Goal: Information Seeking & Learning: Check status

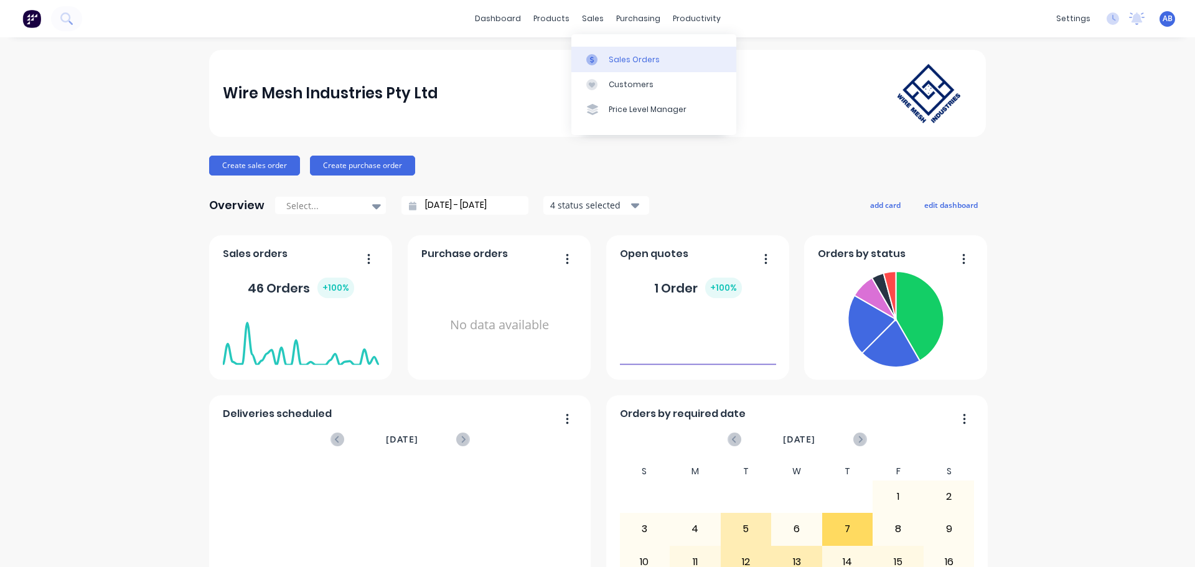
click at [633, 60] on div "Sales Orders" at bounding box center [634, 59] width 51 height 11
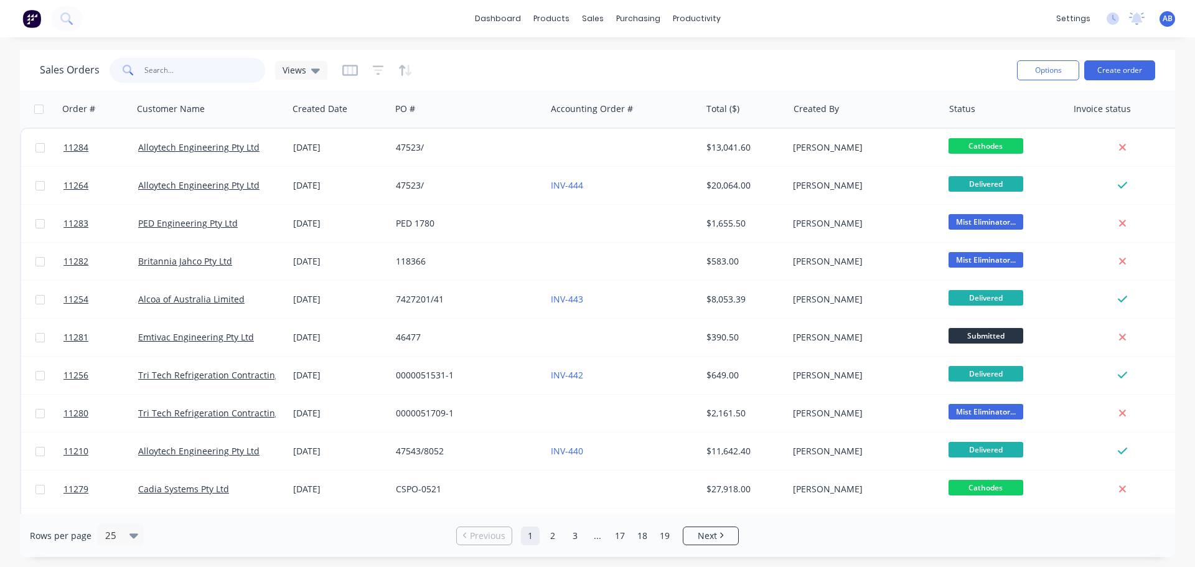
click at [192, 72] on input "text" at bounding box center [204, 70] width 121 height 25
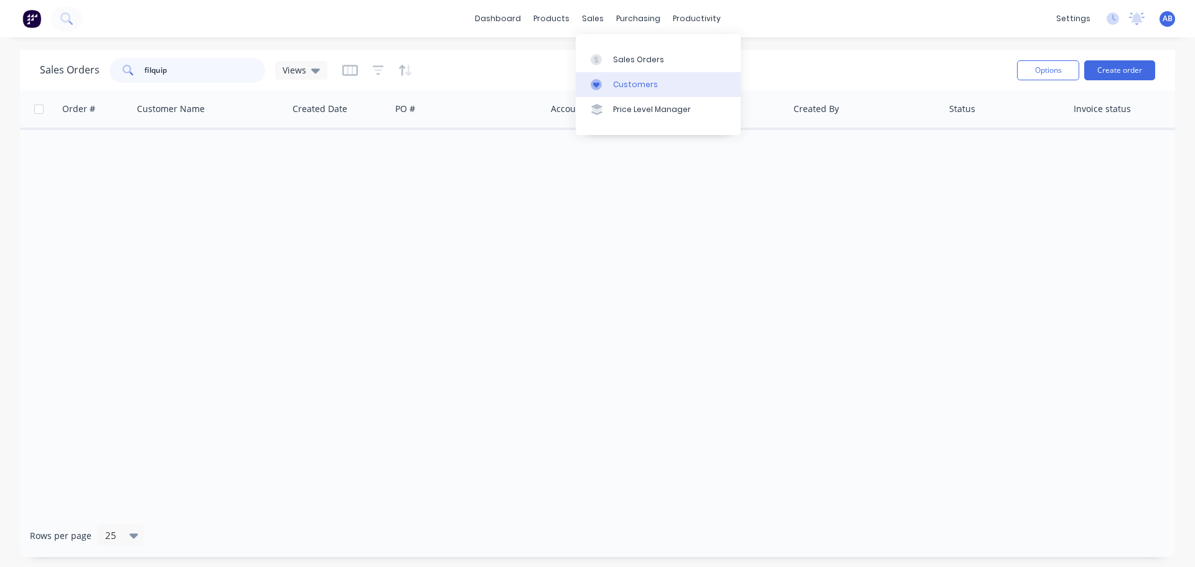
type input "filquip"
click at [626, 86] on div "Customers" at bounding box center [635, 84] width 45 height 11
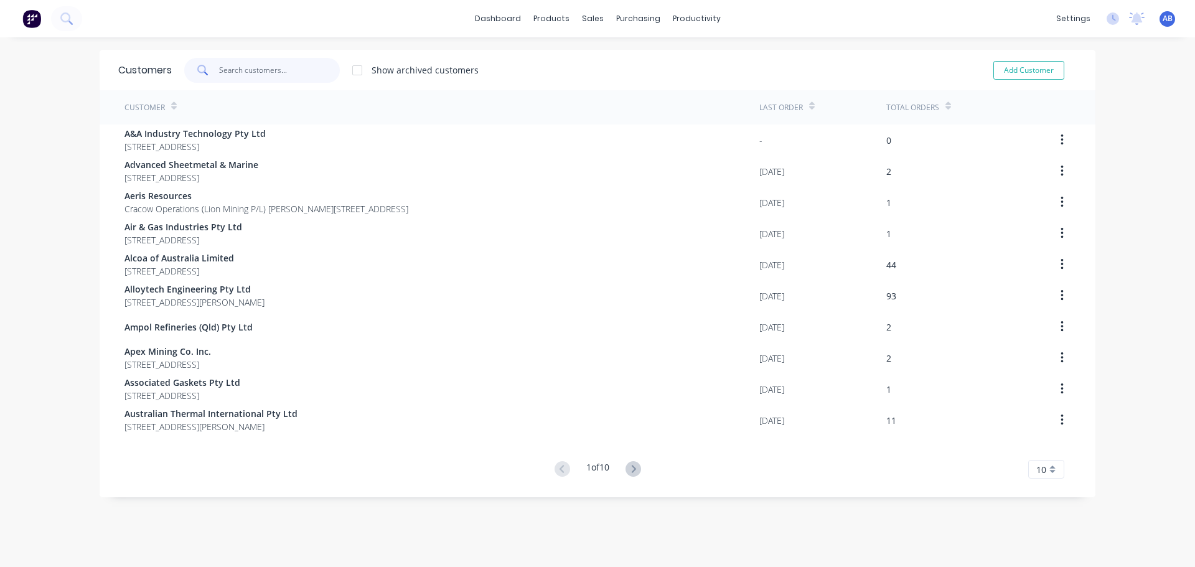
click at [238, 70] on input "text" at bounding box center [279, 70] width 121 height 25
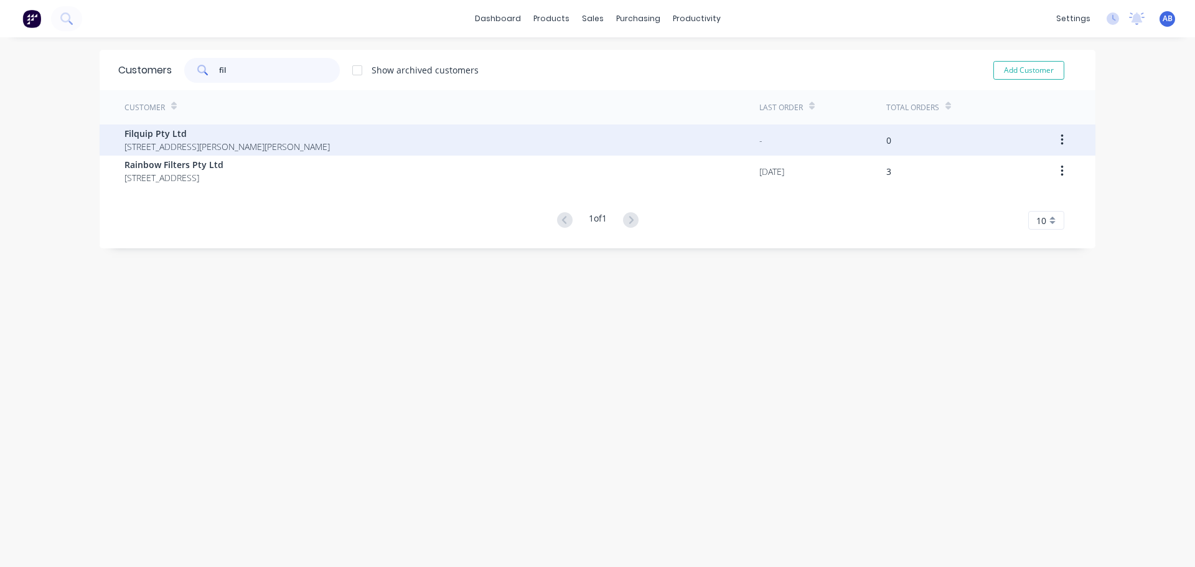
type input "fil"
click at [420, 144] on div "Filquip Pty Ltd [STREET_ADDRESS][PERSON_NAME][PERSON_NAME]" at bounding box center [442, 140] width 635 height 31
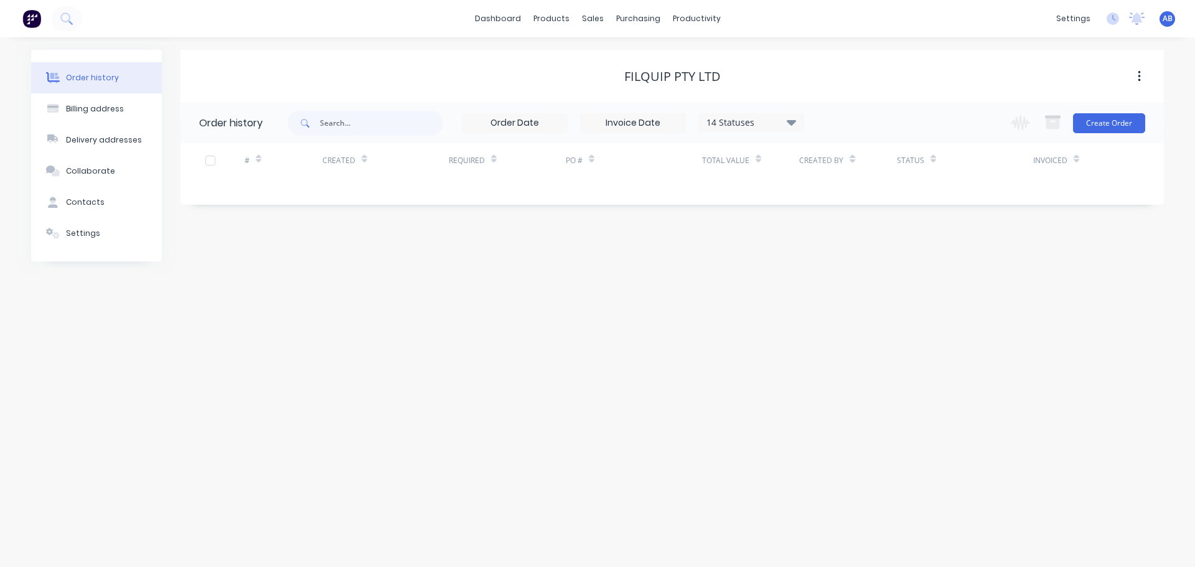
click at [111, 83] on div "Order history" at bounding box center [92, 77] width 53 height 11
click at [85, 174] on div "Collaborate" at bounding box center [90, 171] width 49 height 11
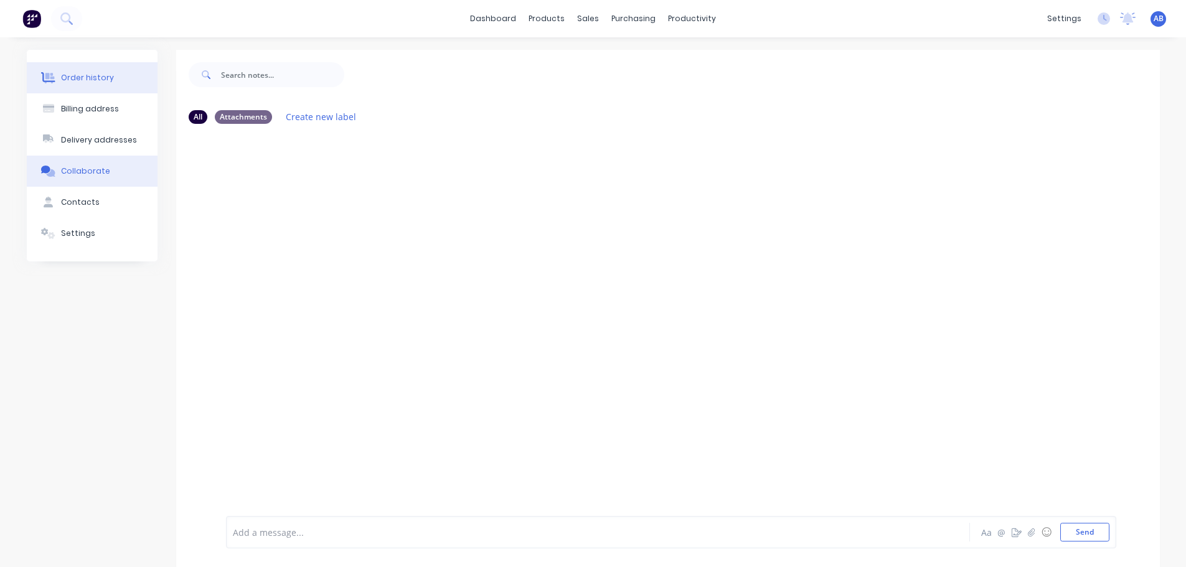
click at [89, 79] on div "Order history" at bounding box center [87, 77] width 53 height 11
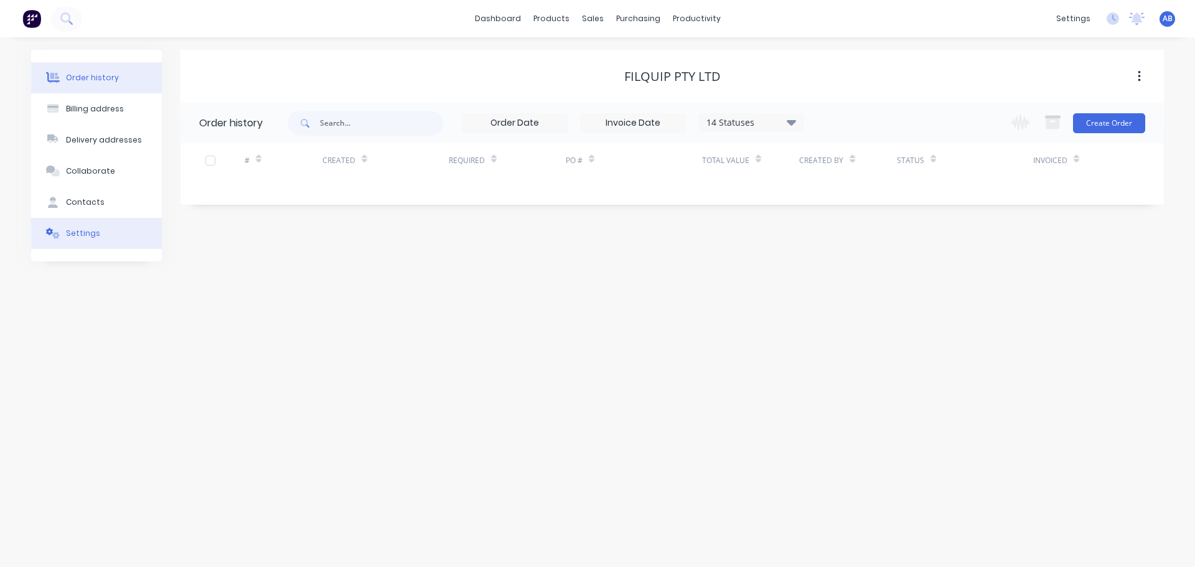
click at [80, 228] on div "Settings" at bounding box center [83, 233] width 34 height 11
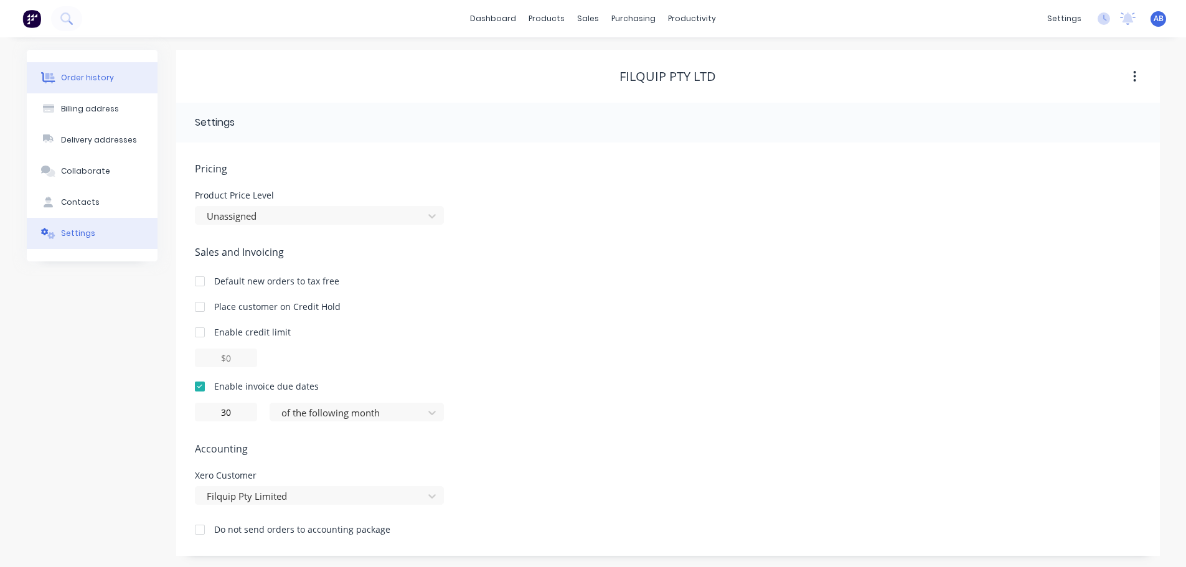
click at [73, 74] on div "Order history" at bounding box center [87, 77] width 53 height 11
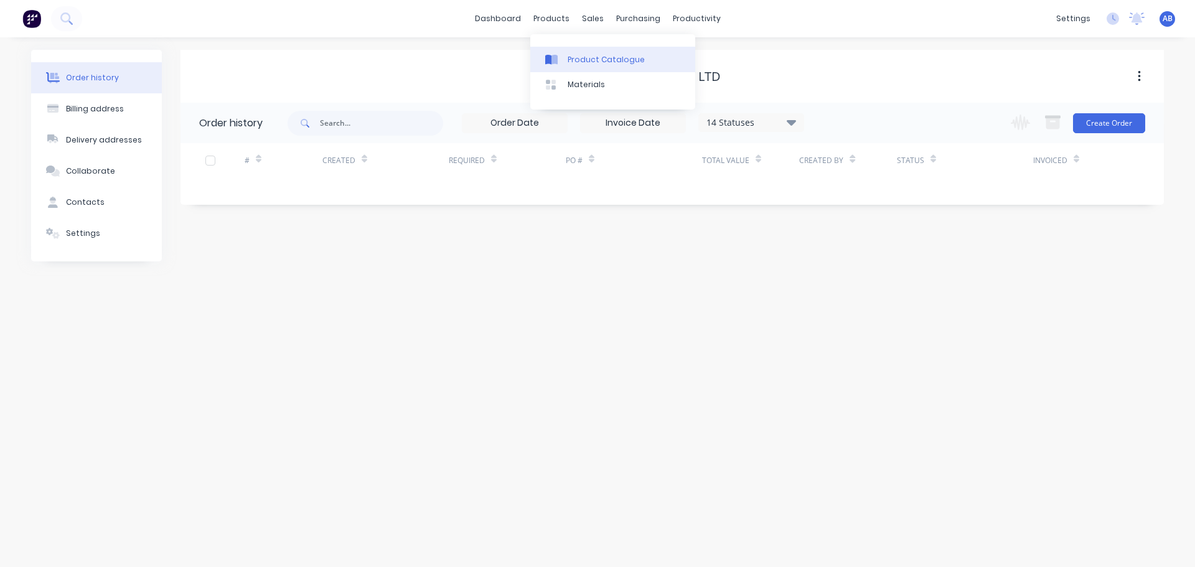
click at [573, 57] on div "Product Catalogue" at bounding box center [606, 59] width 77 height 11
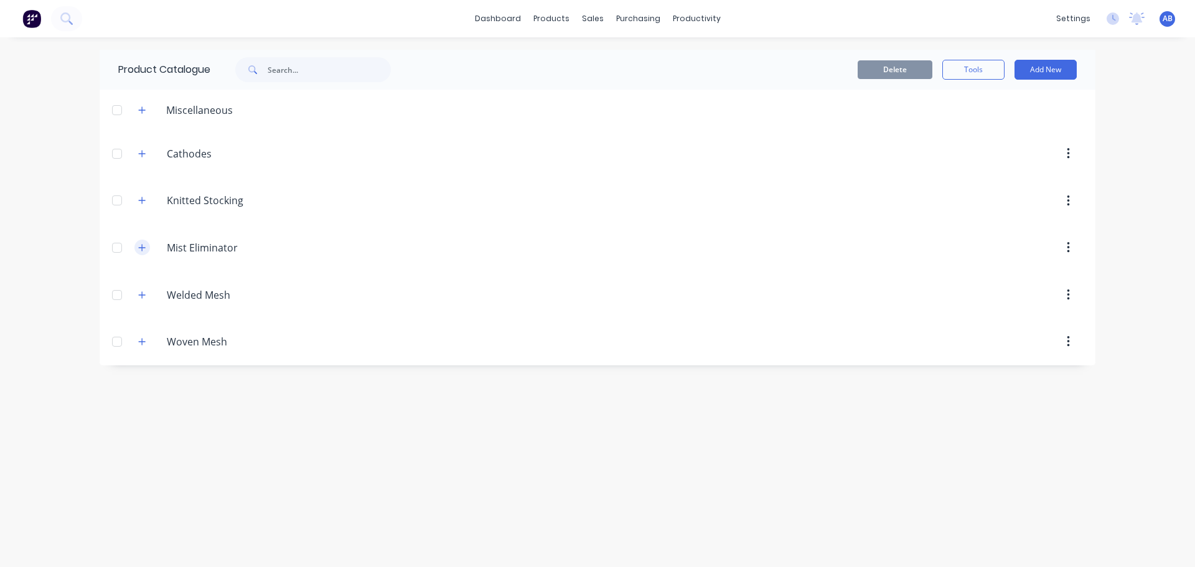
click at [146, 249] on button "button" at bounding box center [142, 248] width 16 height 16
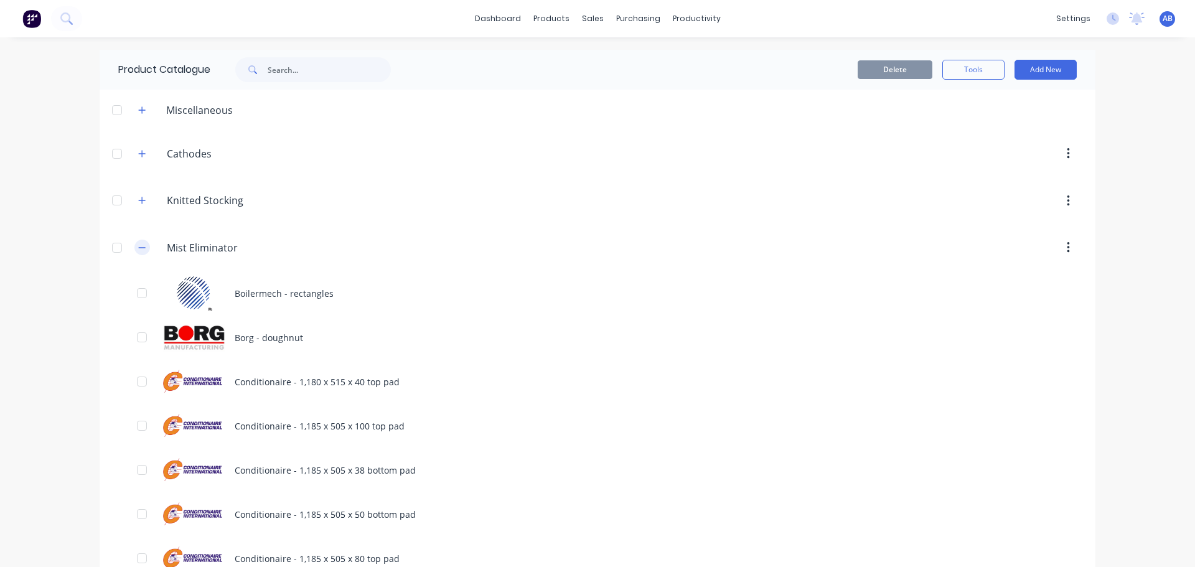
click at [138, 248] on icon "button" at bounding box center [141, 247] width 7 height 9
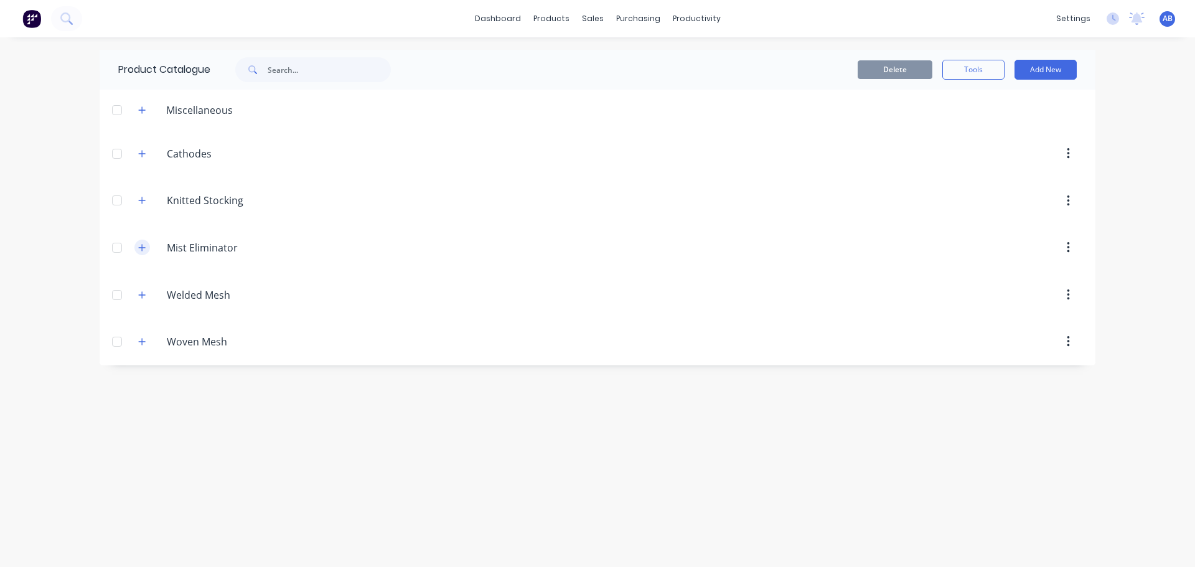
click at [138, 248] on button "button" at bounding box center [142, 248] width 16 height 16
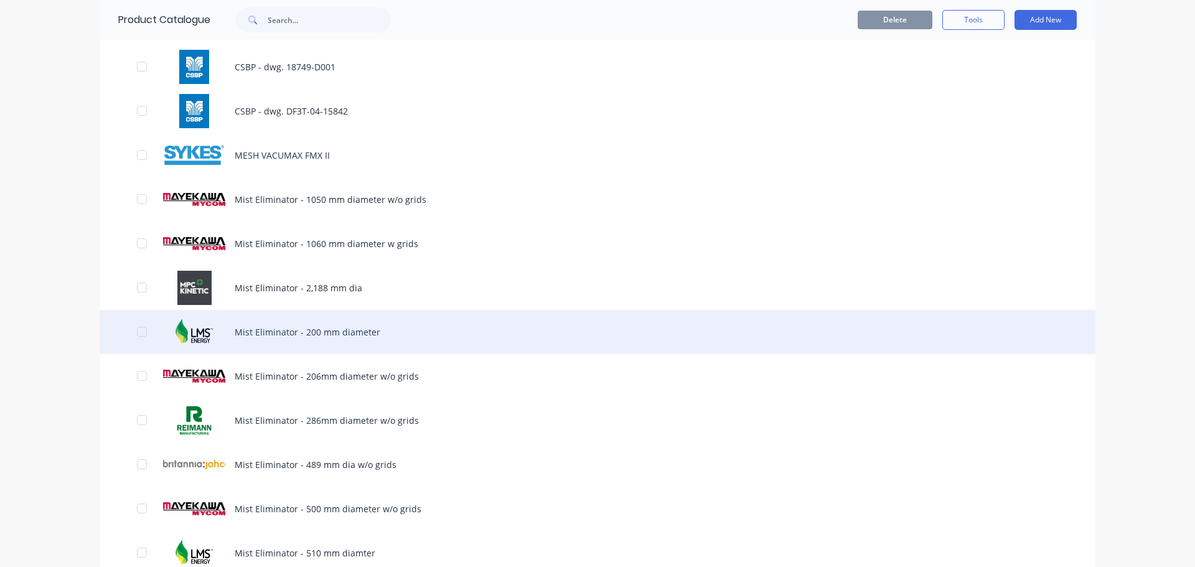
scroll to position [747, 0]
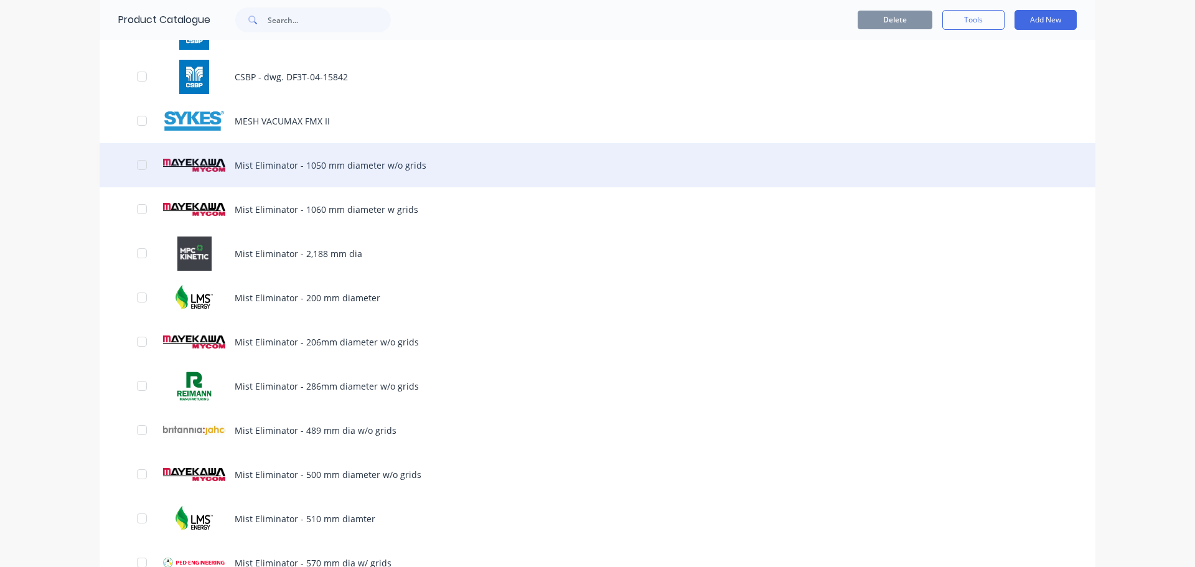
click at [337, 170] on div "Mist Eliminator - 1050 mm diameter w/o grids" at bounding box center [598, 165] width 996 height 44
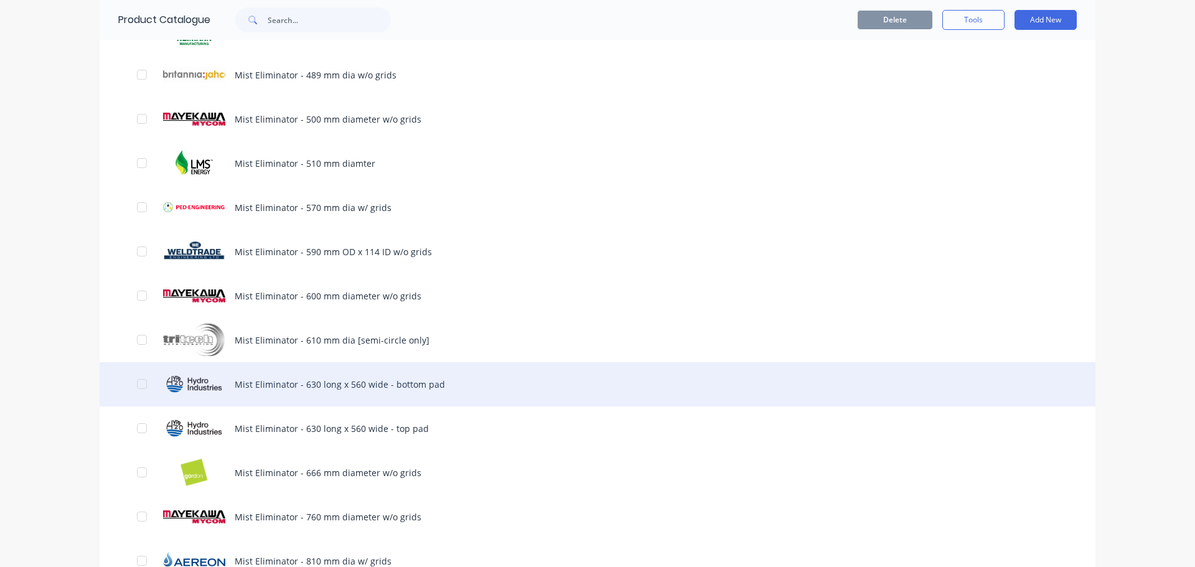
scroll to position [1121, 0]
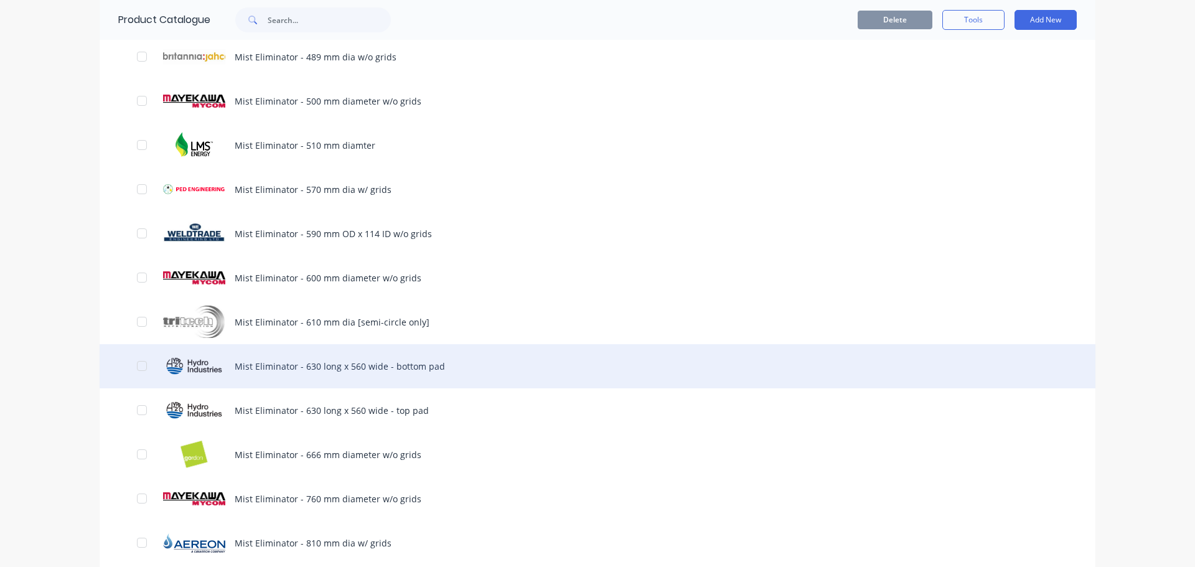
click at [346, 371] on div "Mist Eliminator - 630 long x 560 wide - bottom pad" at bounding box center [598, 366] width 996 height 44
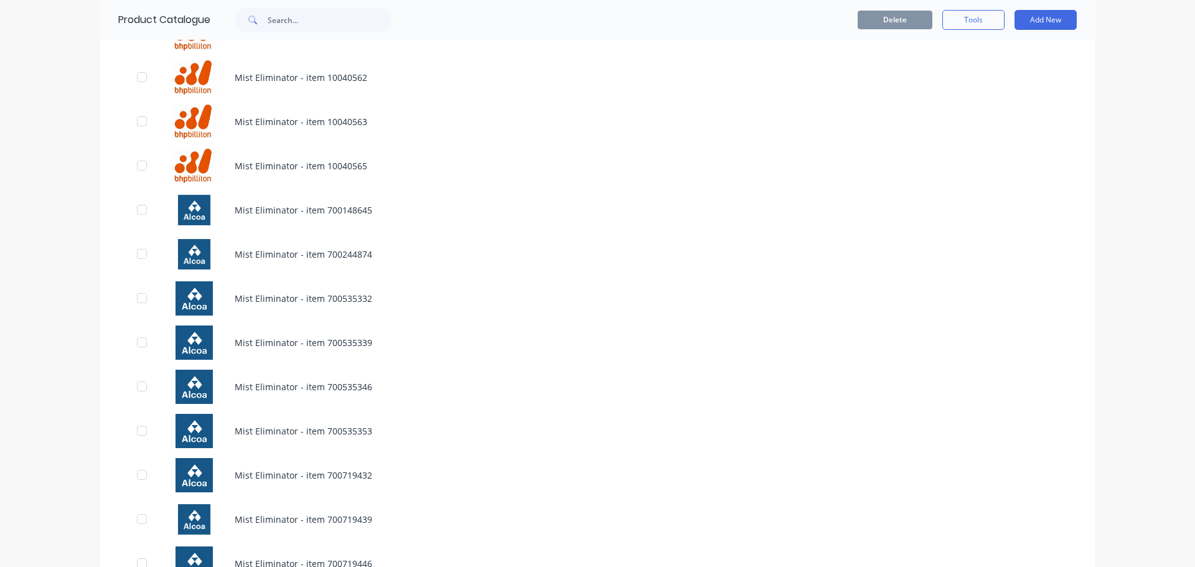
scroll to position [2054, 0]
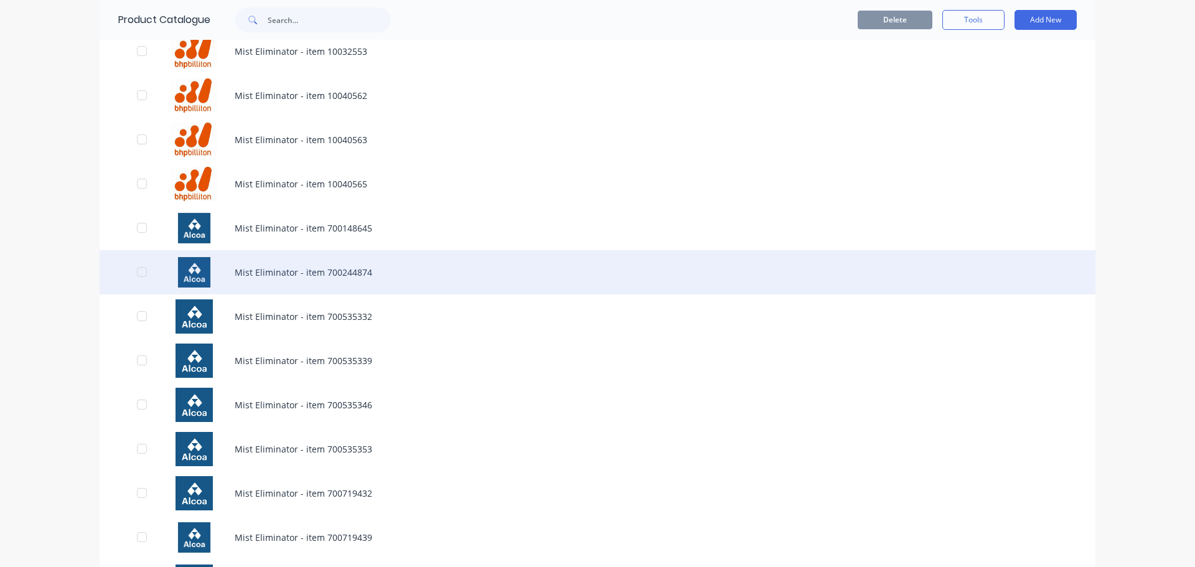
click at [328, 278] on div "Mist Eliminator - item 700244874" at bounding box center [598, 272] width 996 height 44
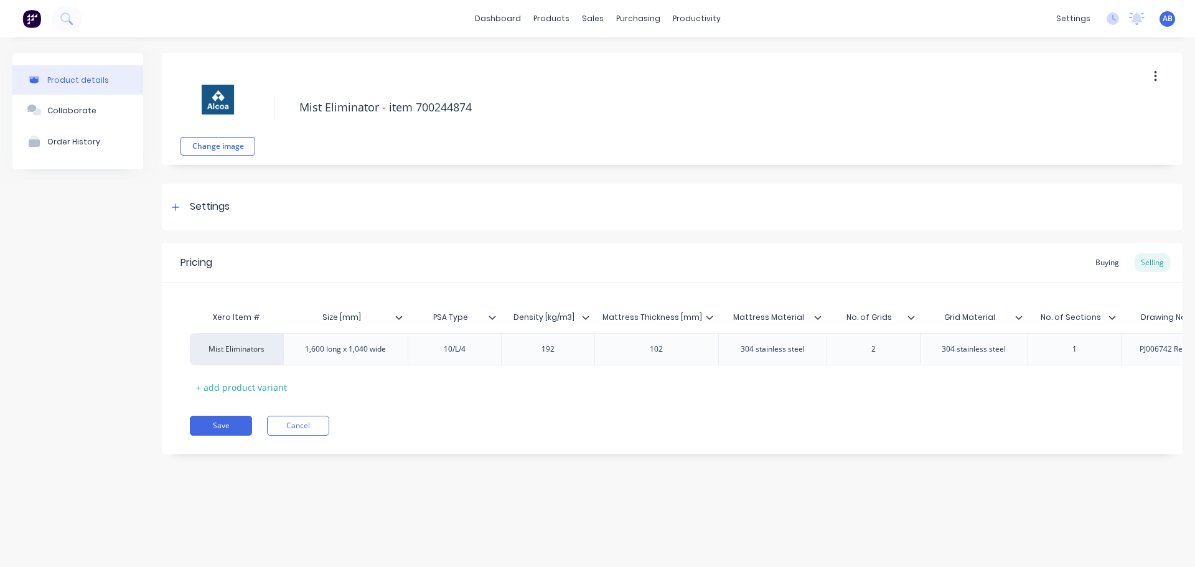
type textarea "x"
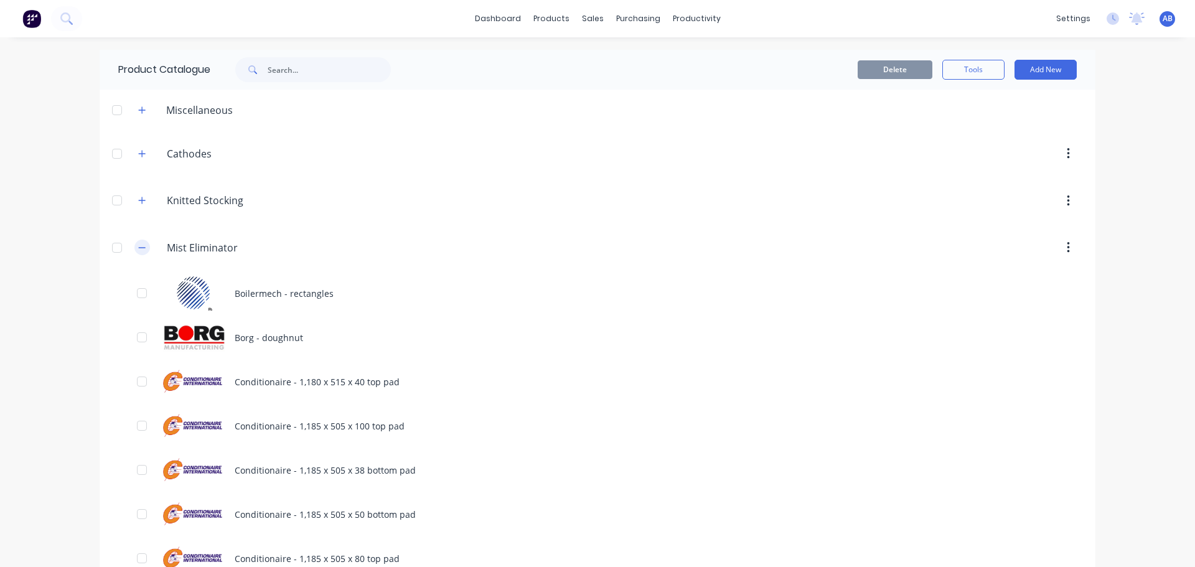
drag, startPoint x: 139, startPoint y: 246, endPoint x: 144, endPoint y: 253, distance: 8.6
click at [139, 247] on icon "button" at bounding box center [141, 247] width 7 height 9
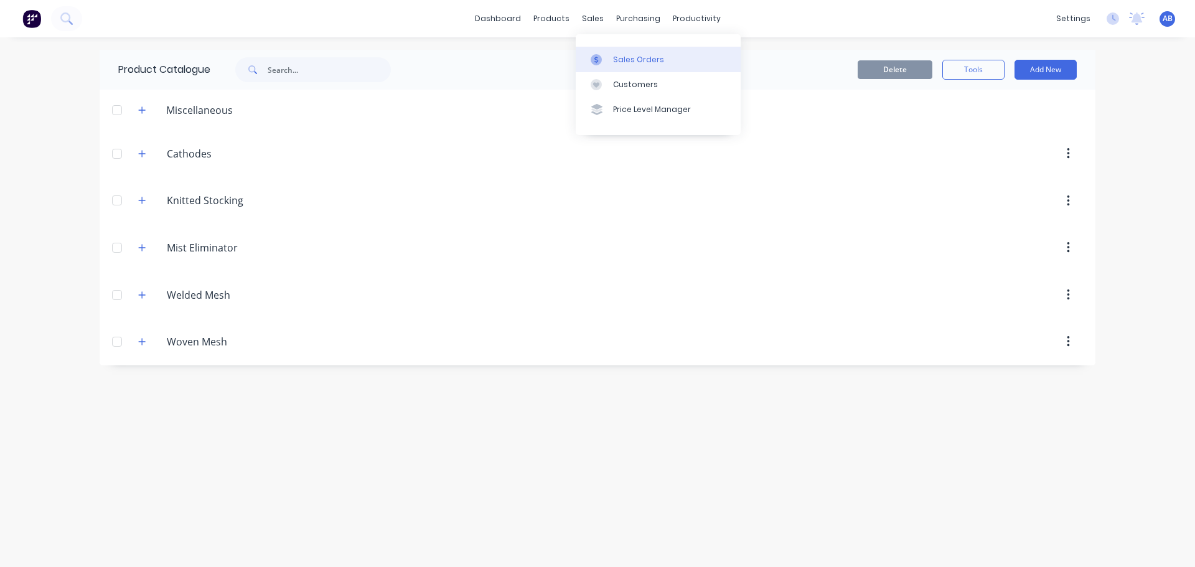
click at [624, 59] on div "Sales Orders" at bounding box center [638, 59] width 51 height 11
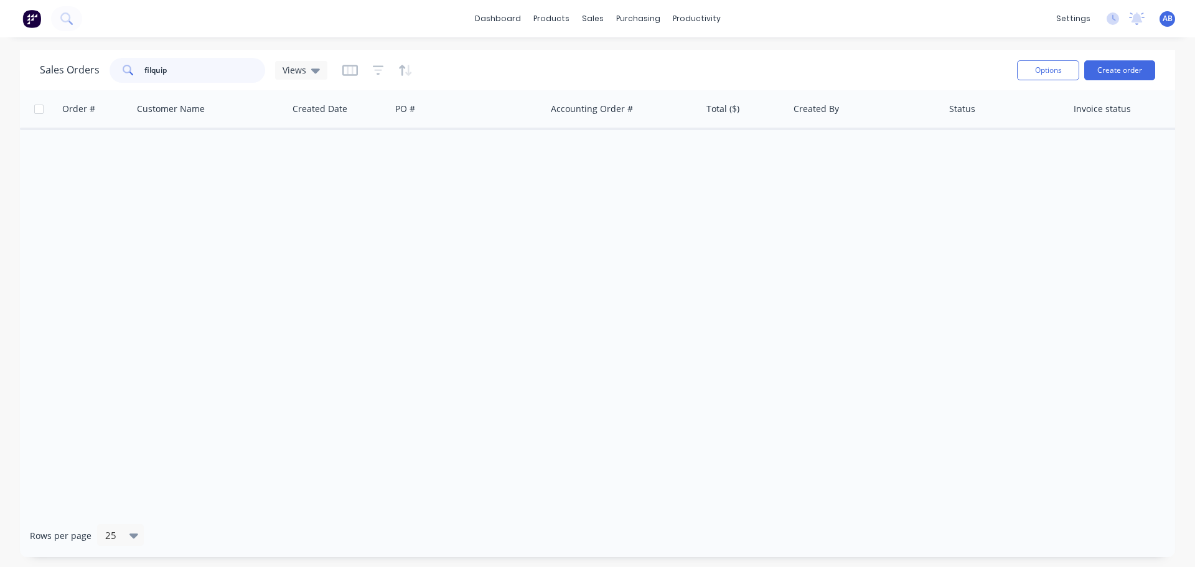
click at [177, 71] on input "filquip" at bounding box center [204, 70] width 121 height 25
click at [177, 70] on input "filquip" at bounding box center [204, 70] width 121 height 25
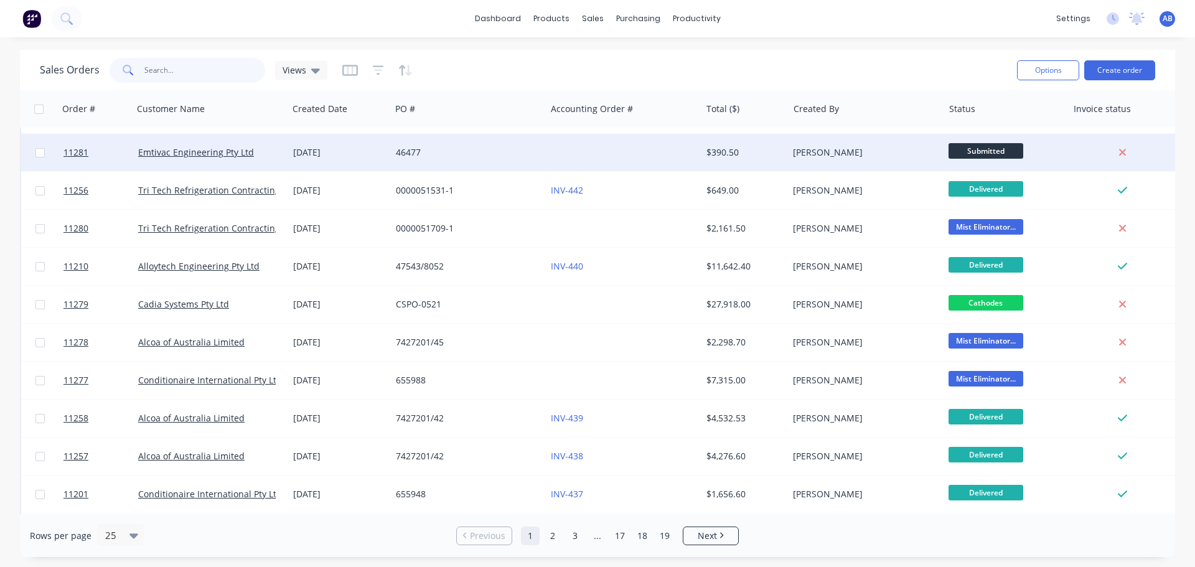
scroll to position [187, 0]
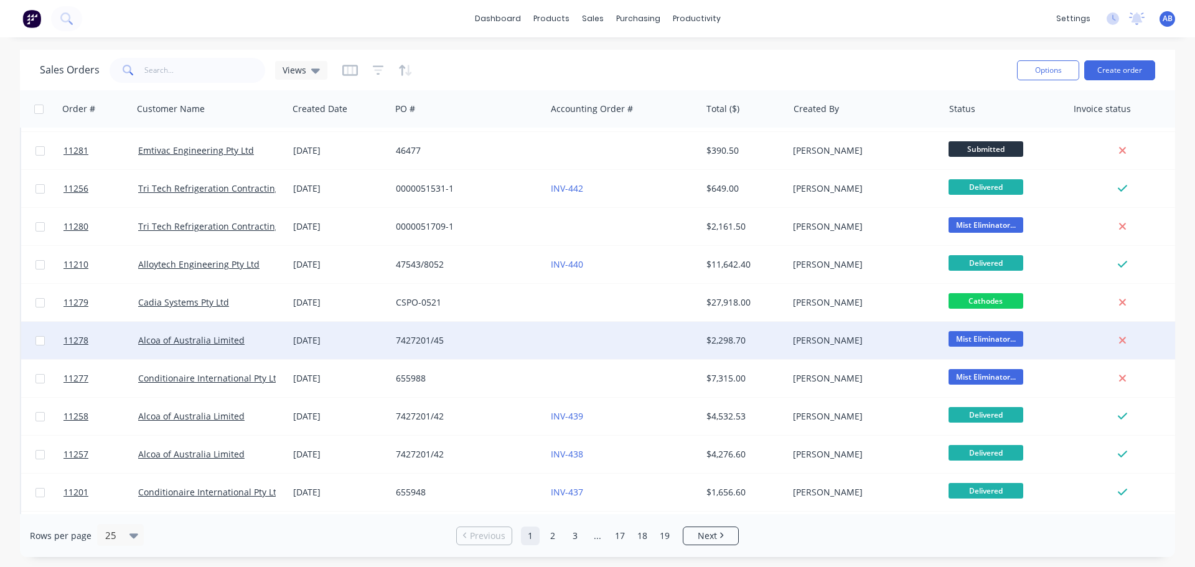
click at [529, 342] on div "7427201/45" at bounding box center [465, 340] width 138 height 12
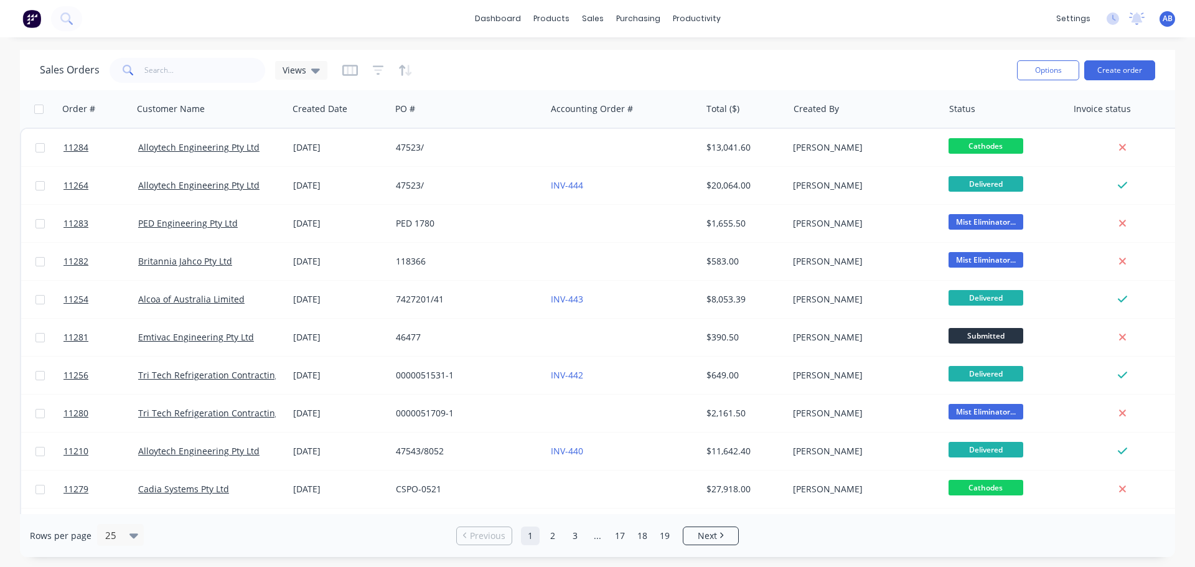
click at [33, 24] on img at bounding box center [31, 18] width 19 height 19
